Goal: Task Accomplishment & Management: Complete application form

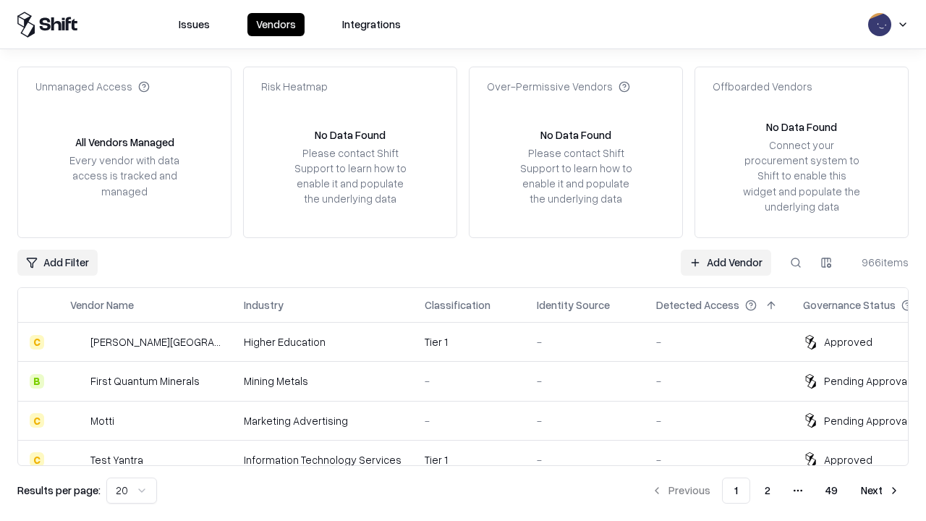
click at [726, 262] on link "Add Vendor" at bounding box center [726, 263] width 90 height 26
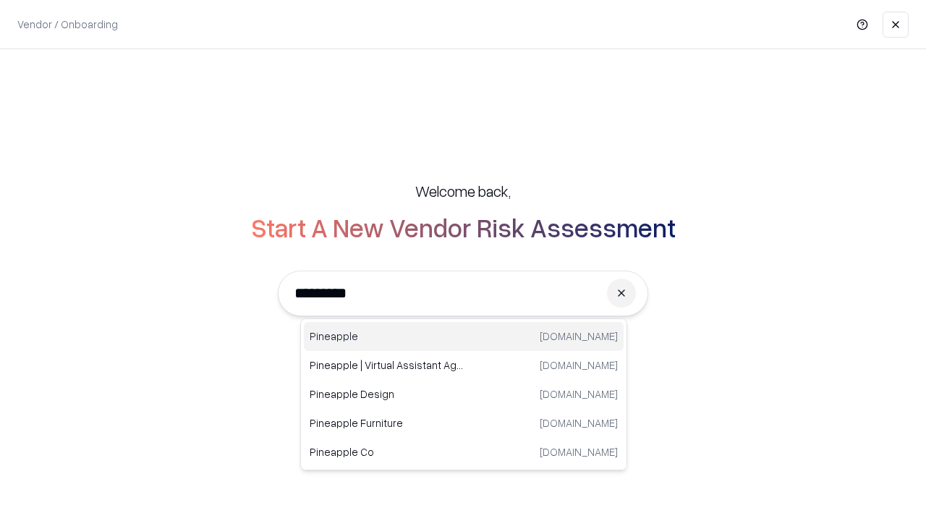
click at [464, 336] on div "Pineapple [DOMAIN_NAME]" at bounding box center [464, 336] width 320 height 29
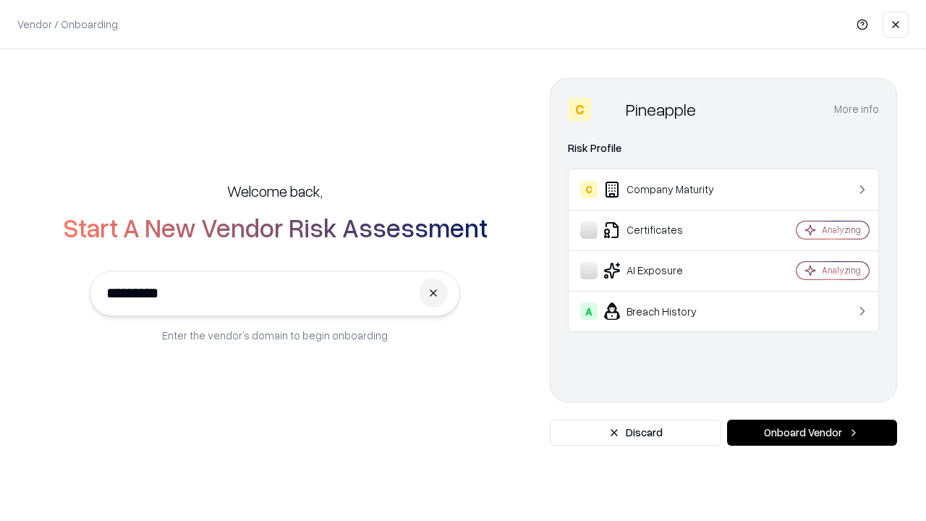
type input "*********"
click at [812, 433] on button "Onboard Vendor" at bounding box center [812, 433] width 170 height 26
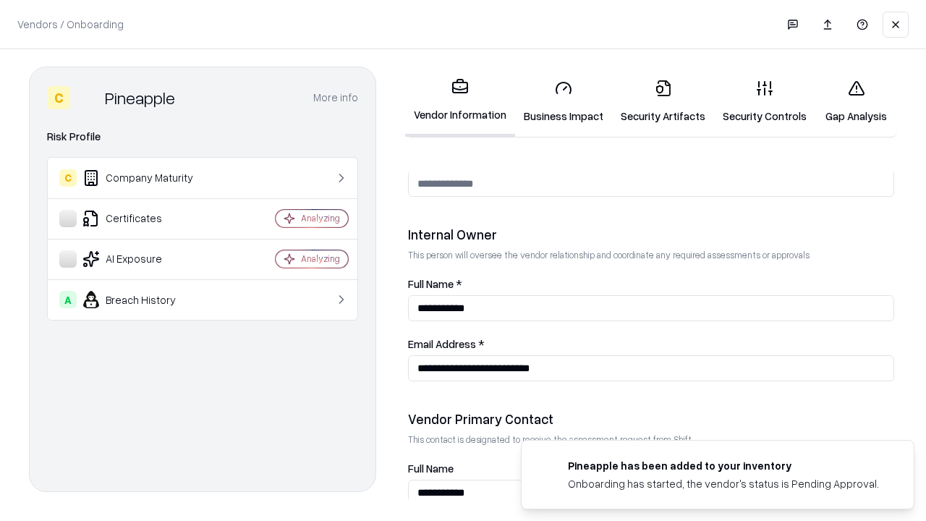
scroll to position [750, 0]
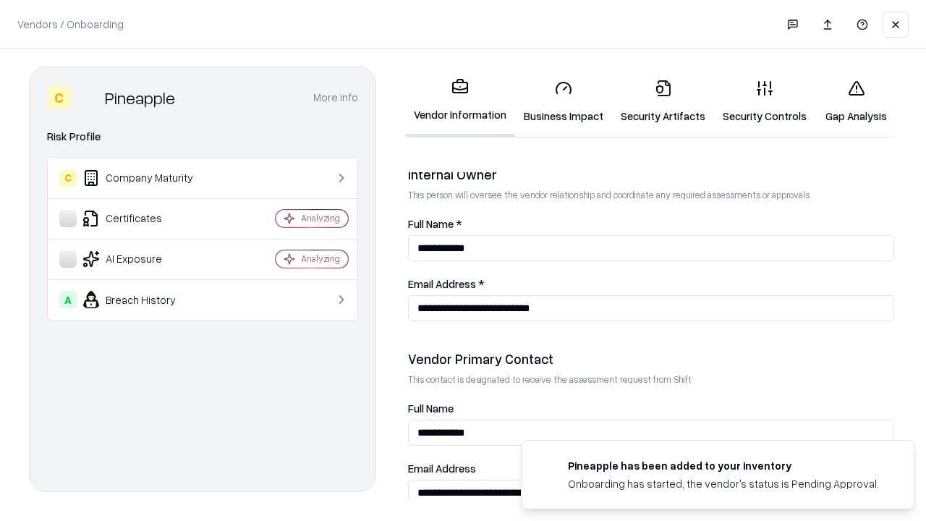
click at [564, 101] on link "Business Impact" at bounding box center [563, 101] width 97 height 67
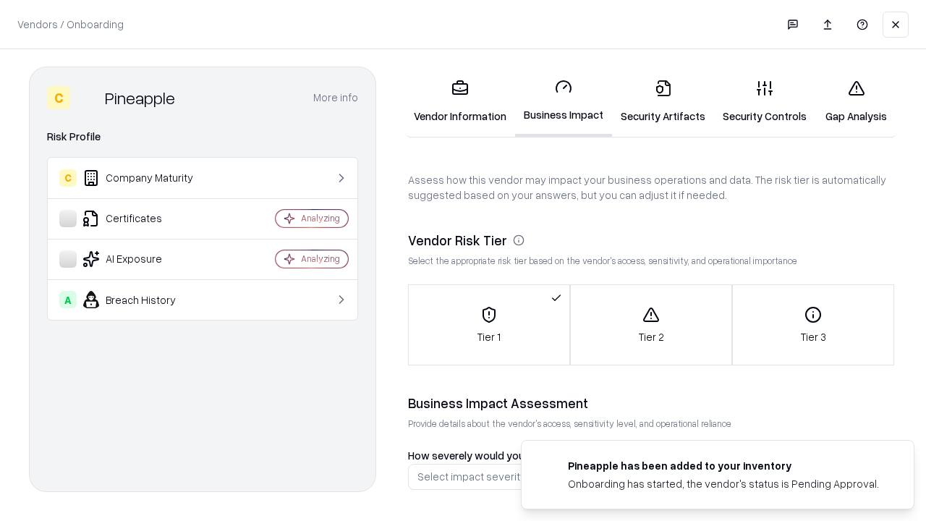
click at [663, 101] on link "Security Artifacts" at bounding box center [663, 101] width 102 height 67
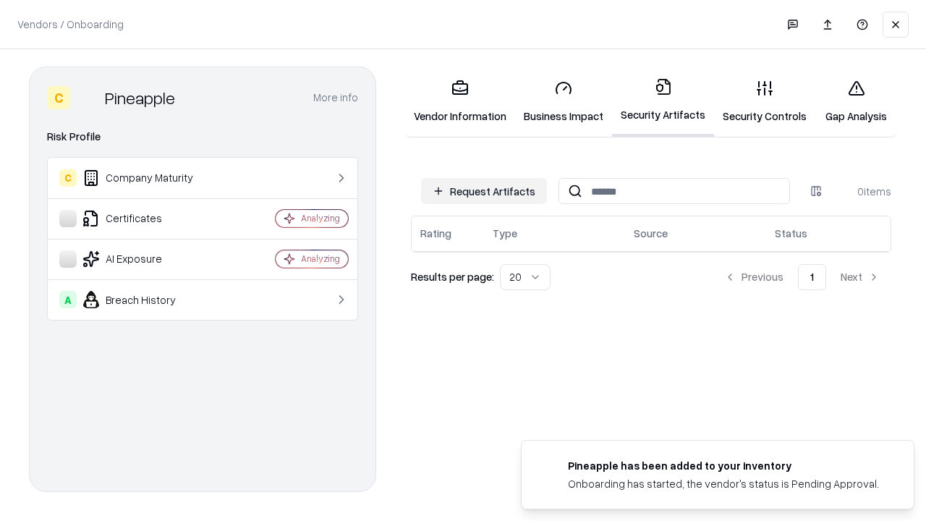
click at [484, 191] on button "Request Artifacts" at bounding box center [484, 191] width 126 height 26
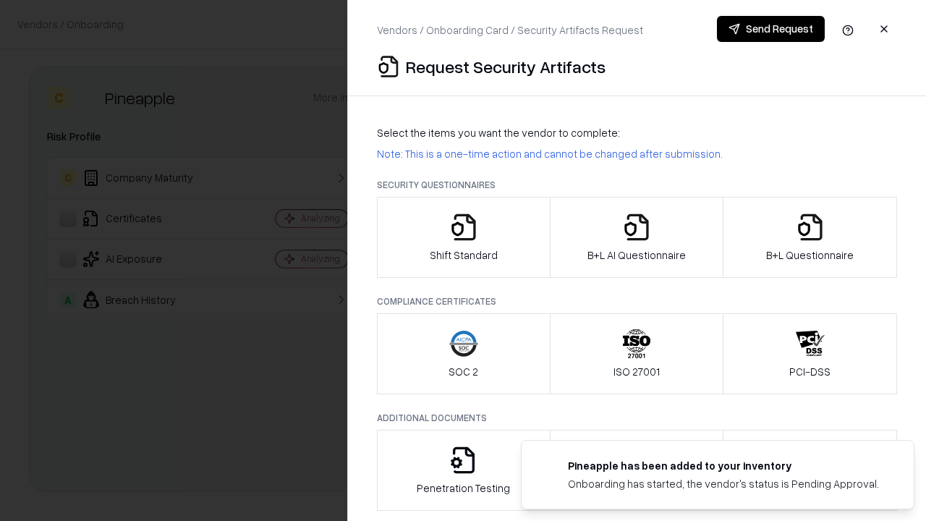
click at [463, 237] on icon "button" at bounding box center [463, 227] width 29 height 29
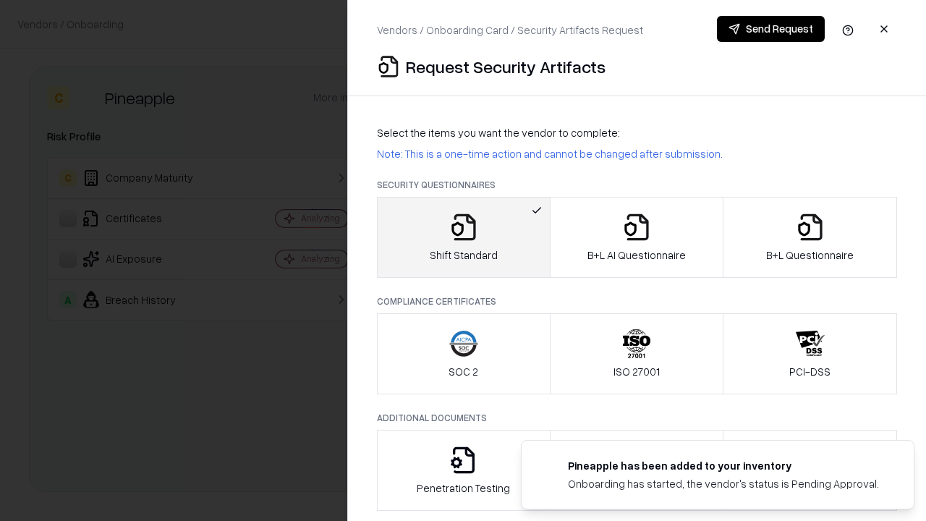
click at [771, 29] on button "Send Request" at bounding box center [771, 29] width 108 height 26
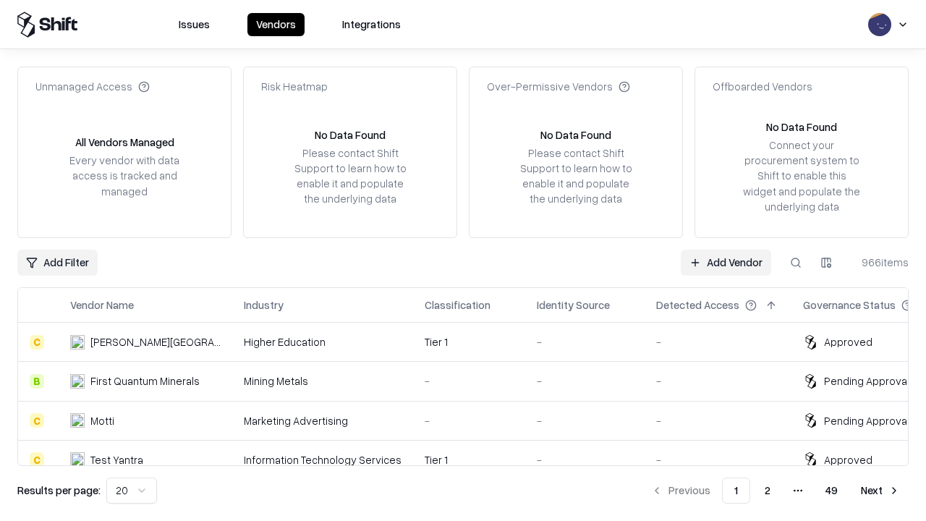
click at [796, 262] on button at bounding box center [796, 263] width 26 height 26
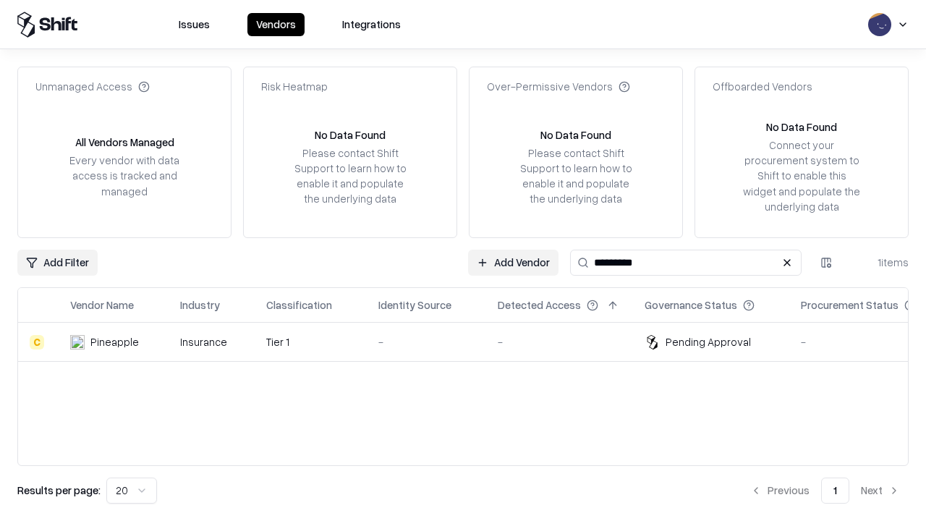
type input "*********"
click at [472, 342] on div "-" at bounding box center [426, 341] width 96 height 15
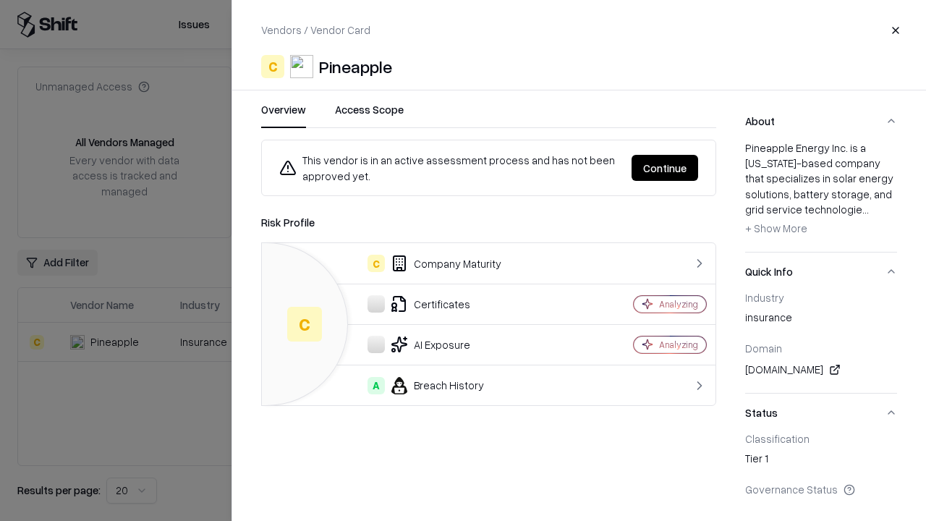
click at [665, 168] on button "Continue" at bounding box center [665, 168] width 67 height 26
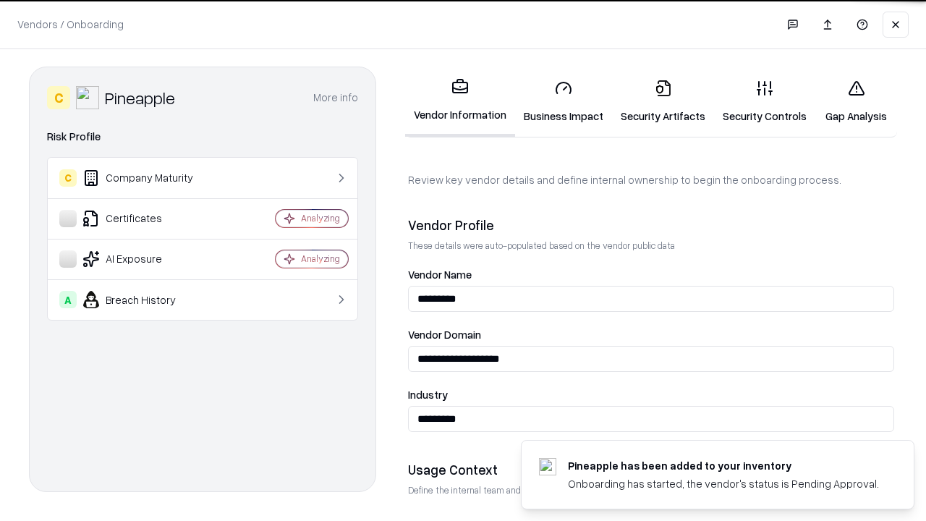
click at [663, 101] on link "Security Artifacts" at bounding box center [663, 101] width 102 height 67
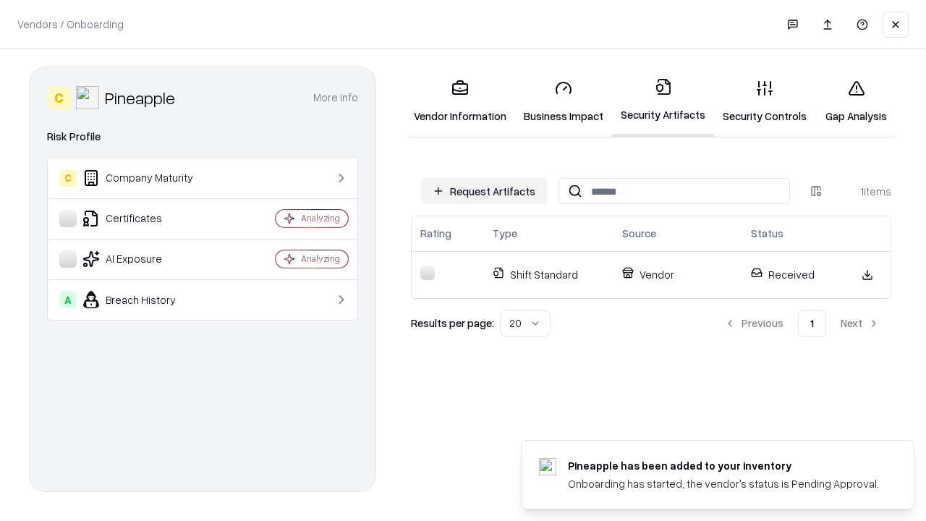
click at [856, 101] on link "Gap Analysis" at bounding box center [856, 101] width 82 height 67
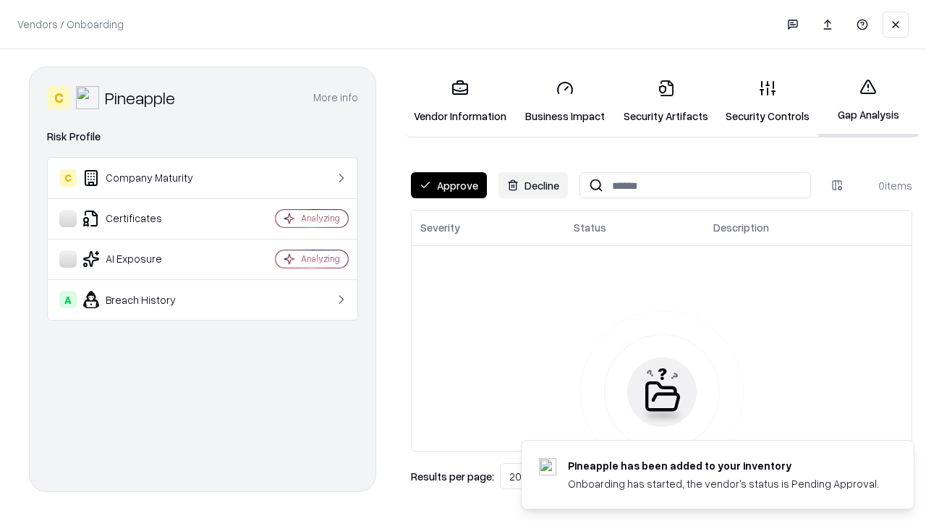
click at [449, 185] on button "Approve" at bounding box center [449, 185] width 76 height 26
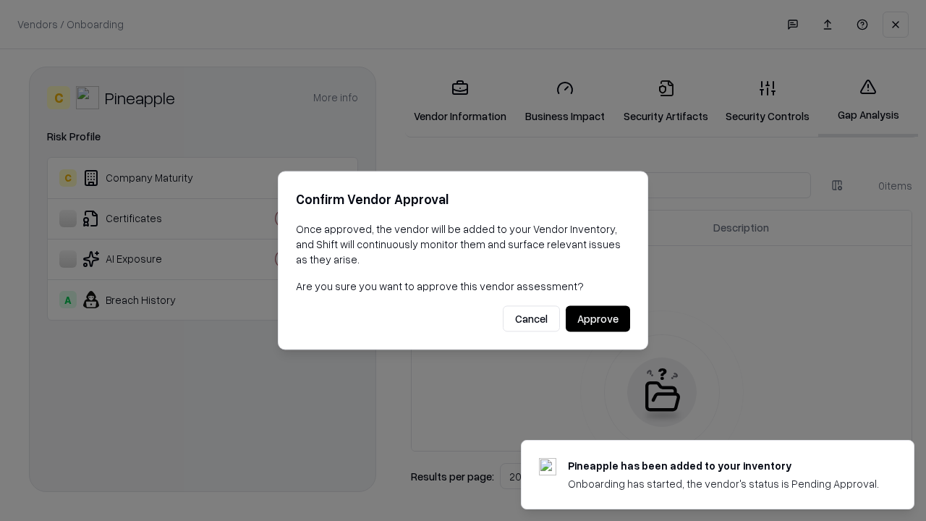
click at [598, 318] on button "Approve" at bounding box center [598, 319] width 64 height 26
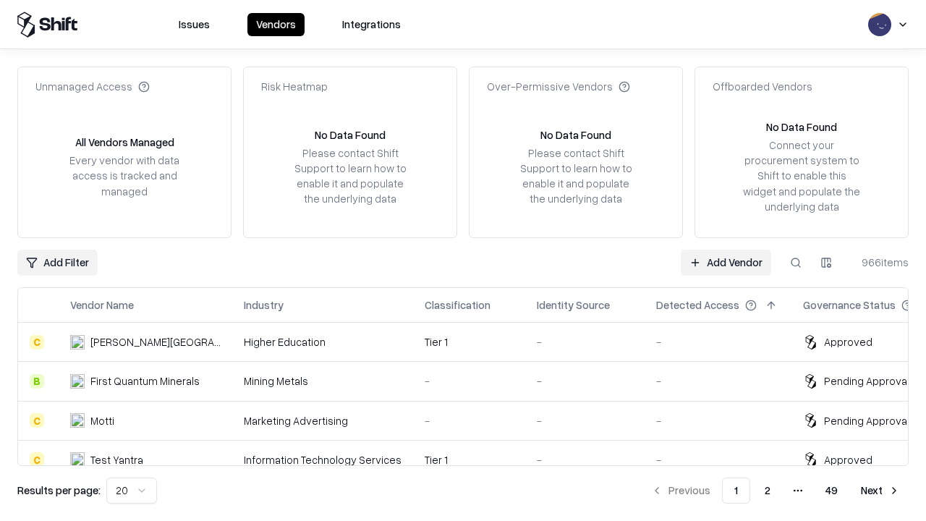
type input "*********"
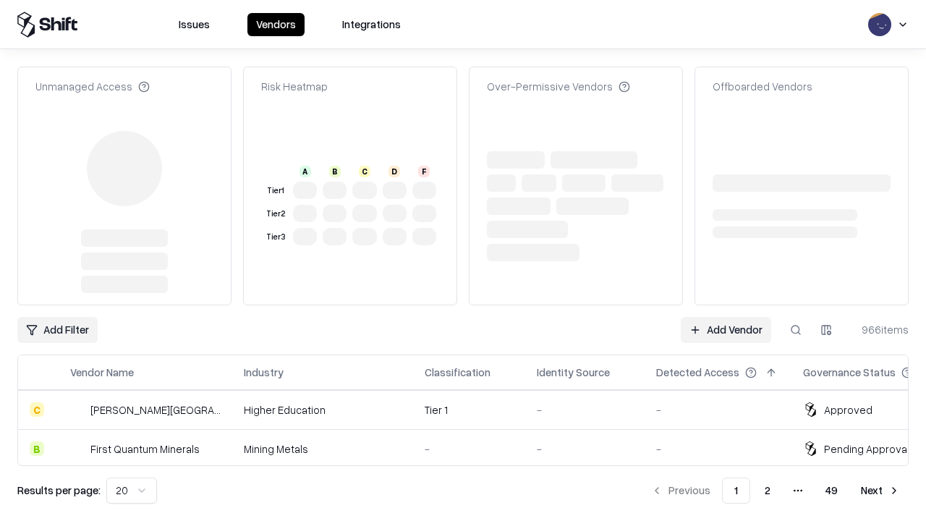
click at [726, 317] on link "Add Vendor" at bounding box center [726, 330] width 90 height 26
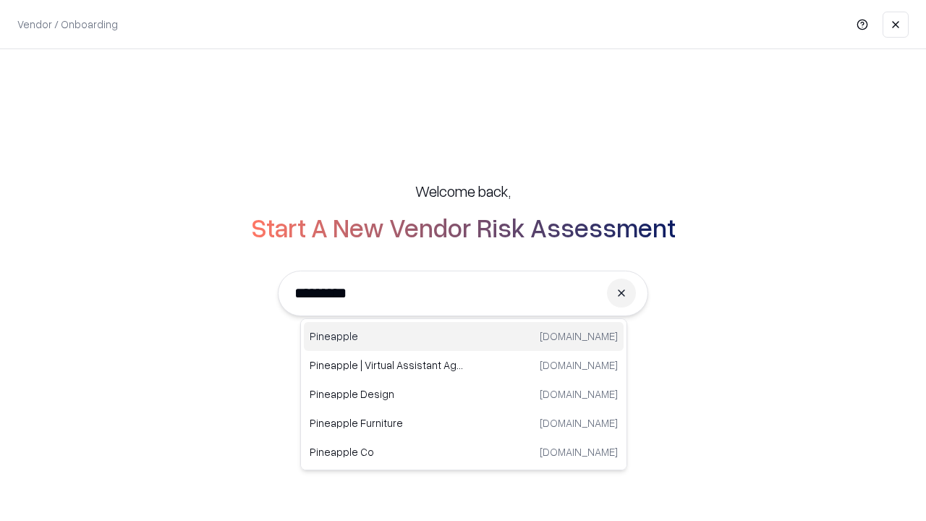
click at [464, 336] on div "Pineapple [DOMAIN_NAME]" at bounding box center [464, 336] width 320 height 29
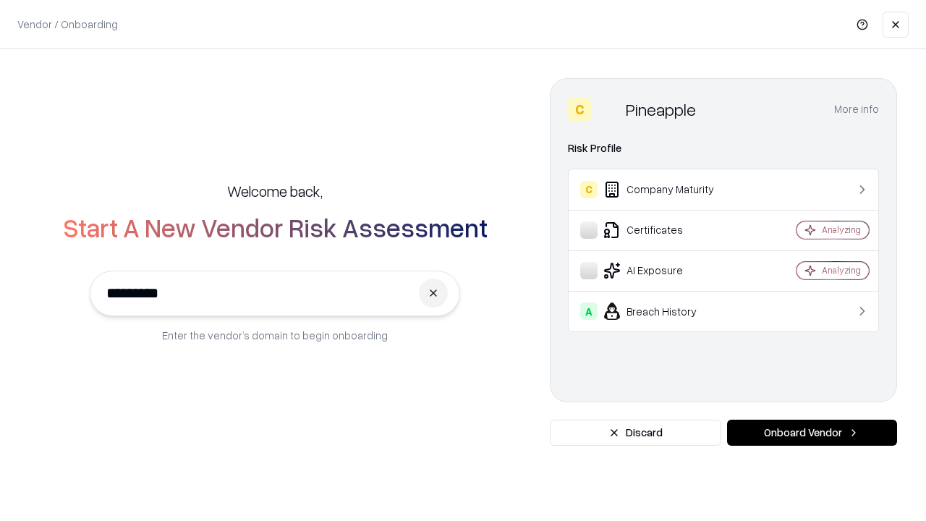
type input "*********"
click at [812, 433] on button "Onboard Vendor" at bounding box center [812, 433] width 170 height 26
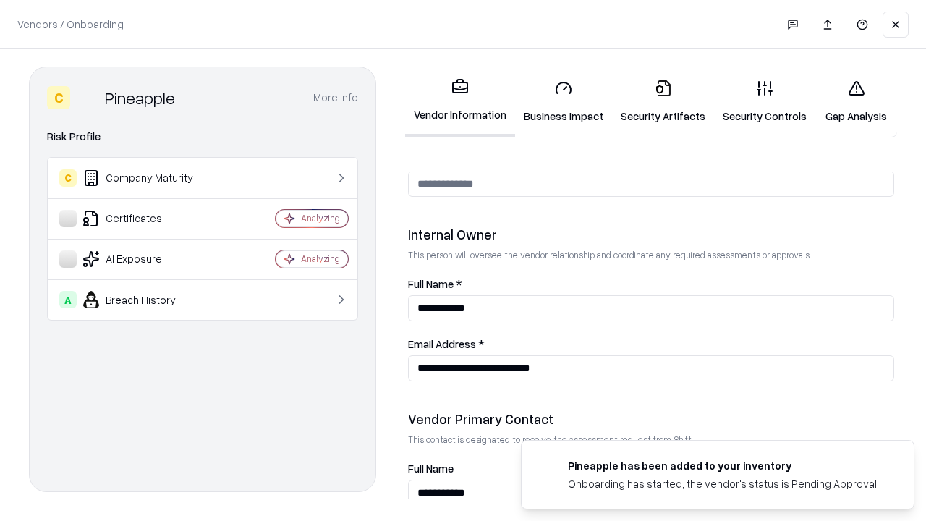
scroll to position [750, 0]
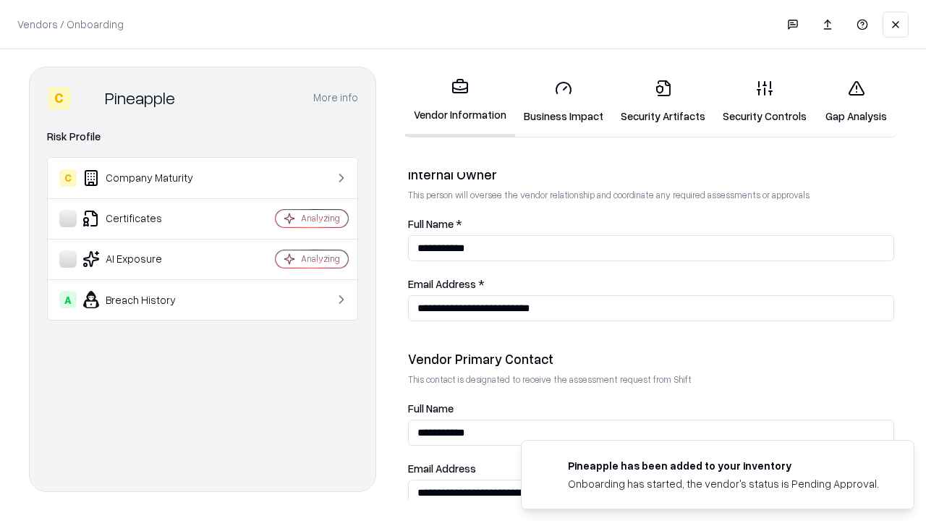
click at [856, 101] on link "Gap Analysis" at bounding box center [856, 101] width 82 height 67
